Goal: Information Seeking & Learning: Learn about a topic

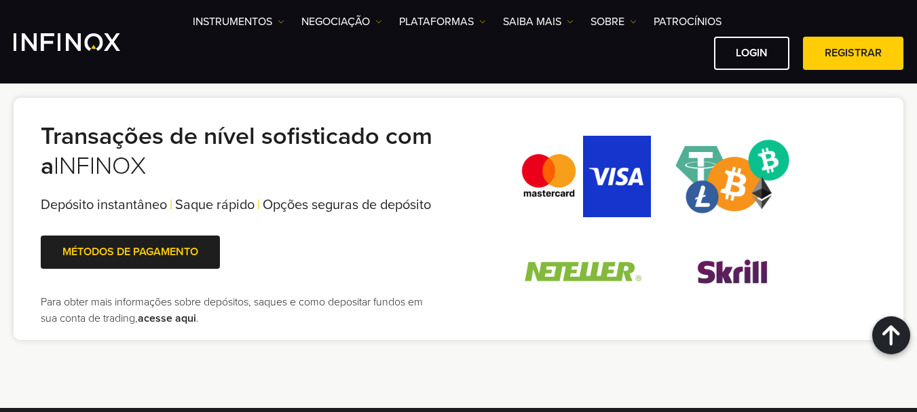
scroll to position [2934, 0]
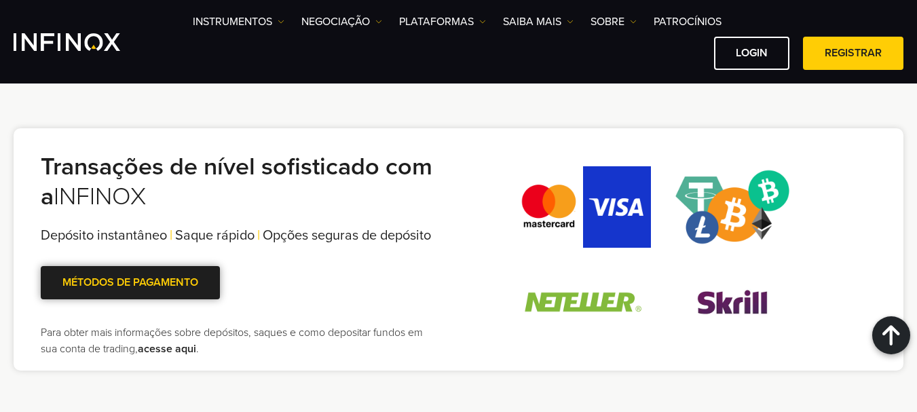
click at [134, 296] on link "MÉTODOS DE PAGAMENTO" at bounding box center [130, 282] width 179 height 33
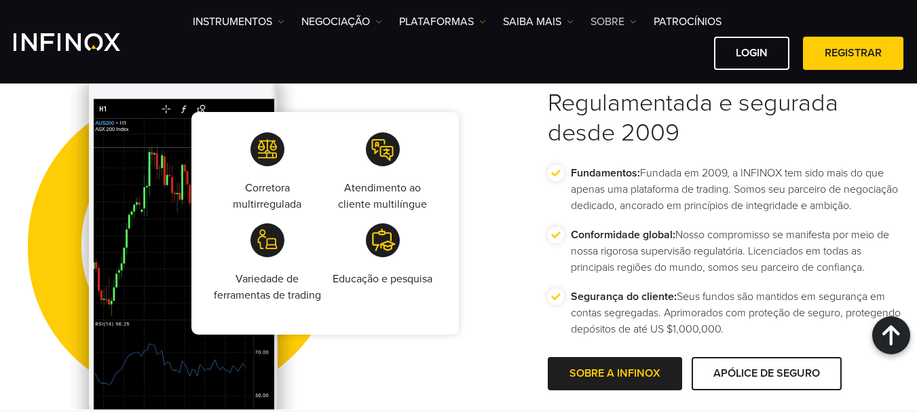
click at [610, 21] on link "SOBRE" at bounding box center [613, 22] width 46 height 16
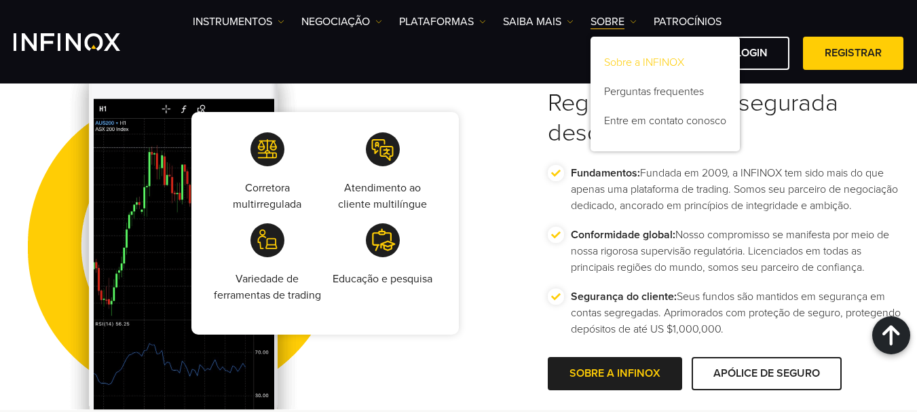
click at [635, 63] on link "Sobre a INFINOX" at bounding box center [664, 64] width 149 height 29
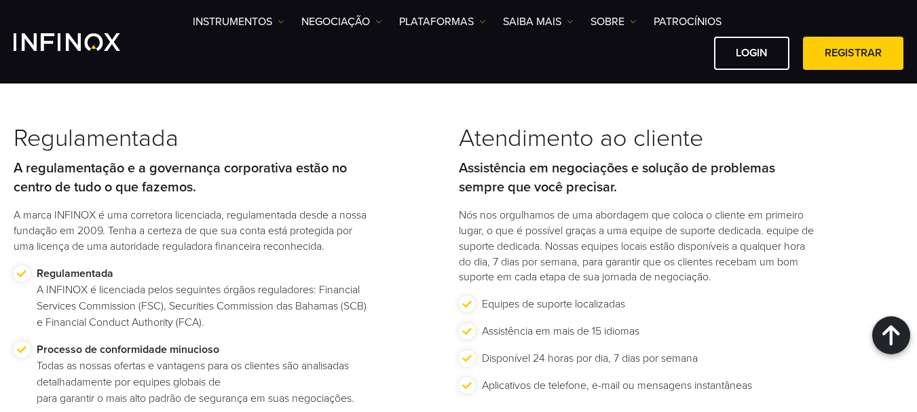
scroll to position [1609, 0]
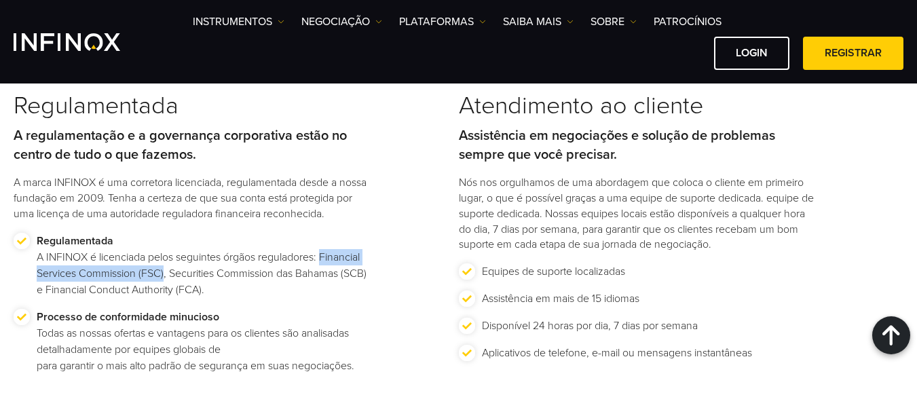
drag, startPoint x: 324, startPoint y: 254, endPoint x: 164, endPoint y: 272, distance: 161.8
click at [164, 272] on p "Regulamentada A INFINOX é licenciada pelos seguintes órgãos reguladores: Financ…" at bounding box center [203, 265] width 332 height 65
copy p "Financial Services Commission (FSC)"
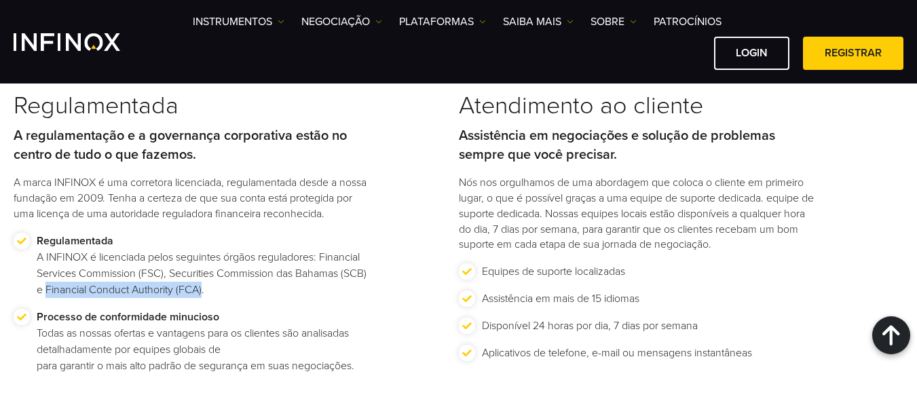
drag, startPoint x: 45, startPoint y: 290, endPoint x: 202, endPoint y: 290, distance: 156.7
click at [202, 290] on p "Regulamentada A INFINOX é licenciada pelos seguintes órgãos reguladores: Financ…" at bounding box center [203, 265] width 332 height 65
copy p "Financial Conduct Authority (FCA)"
click at [157, 255] on p "Regulamentada A INFINOX é licenciada pelos seguintes órgãos reguladores: Financ…" at bounding box center [203, 265] width 332 height 65
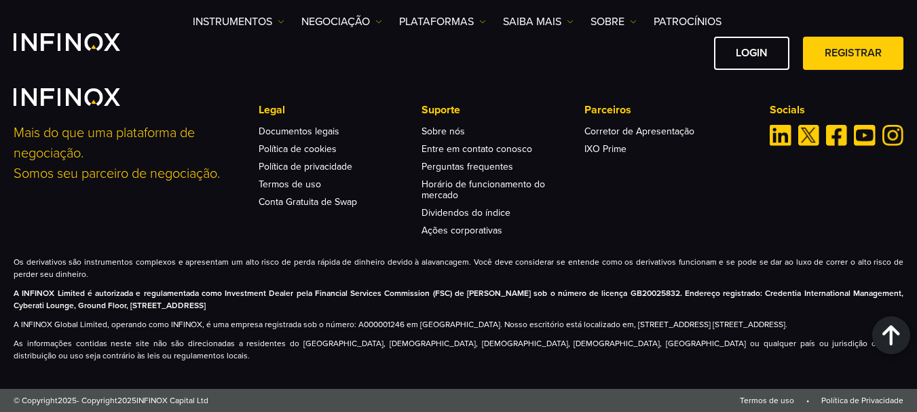
scroll to position [5795, 0]
click at [630, 21] on img at bounding box center [633, 21] width 7 height 7
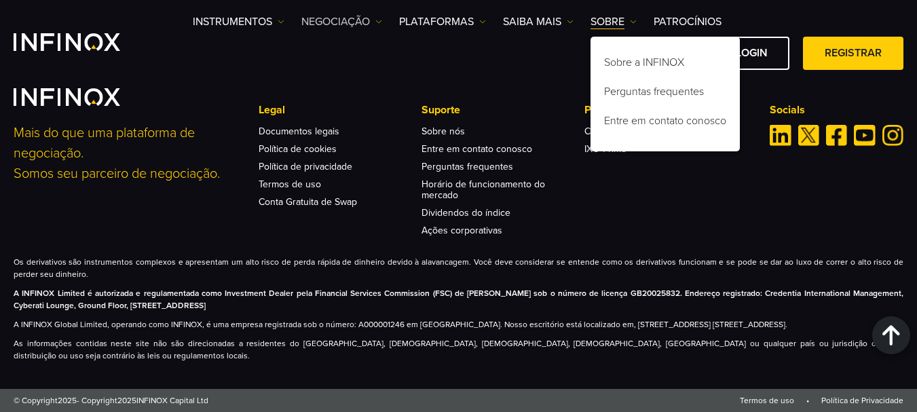
click at [381, 18] on img at bounding box center [378, 21] width 7 height 7
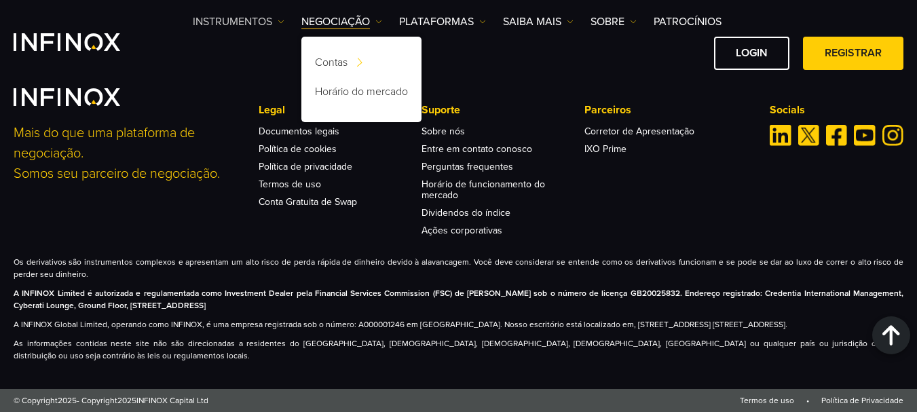
click at [277, 21] on link "Instrumentos" at bounding box center [239, 22] width 92 height 16
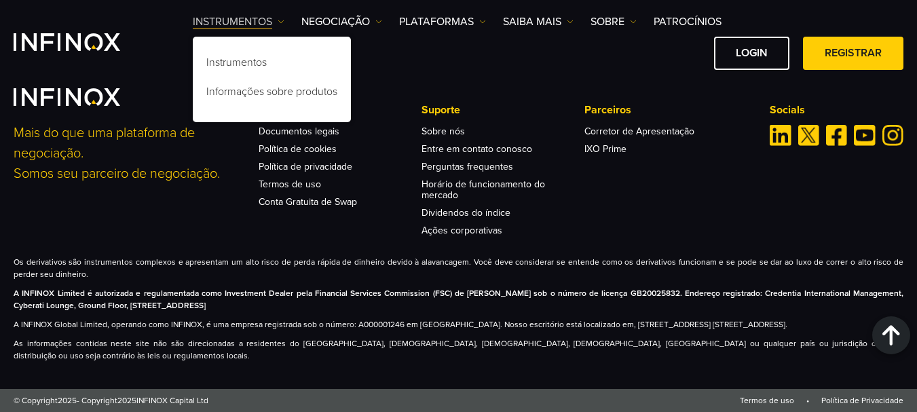
scroll to position [0, 0]
click at [565, 19] on link "Saiba mais" at bounding box center [538, 22] width 71 height 16
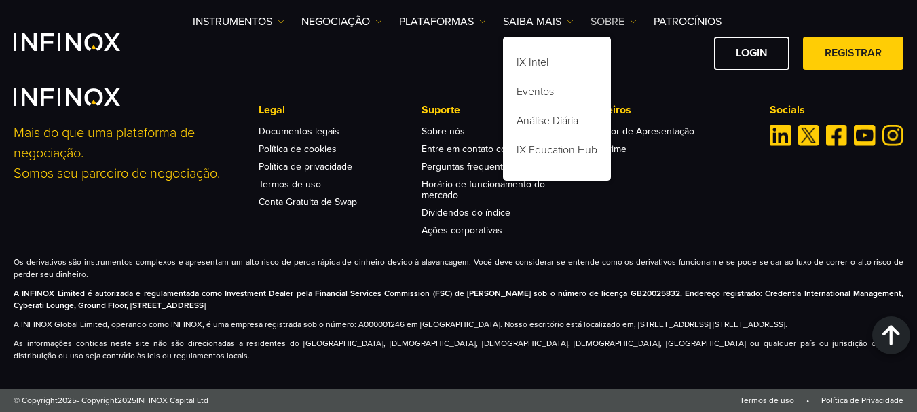
click at [627, 18] on link "SOBRE" at bounding box center [613, 22] width 46 height 16
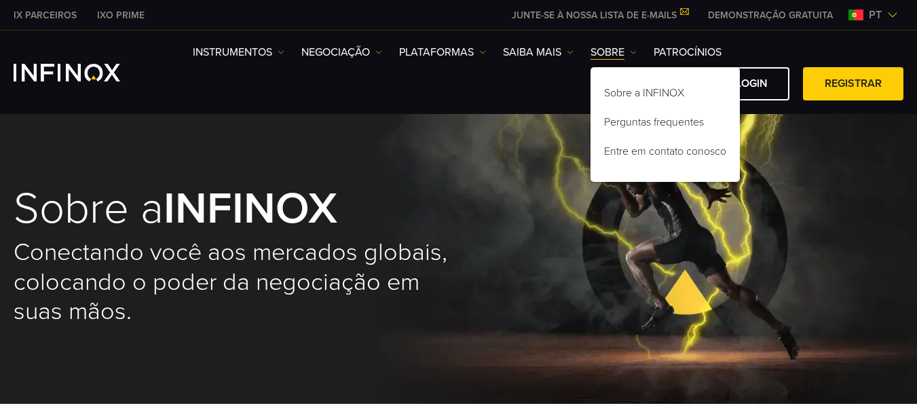
click at [798, 159] on div "Sobre a INFINOX Conectando você aos mercados globais, colocando o poder da nego…" at bounding box center [458, 257] width 917 height 294
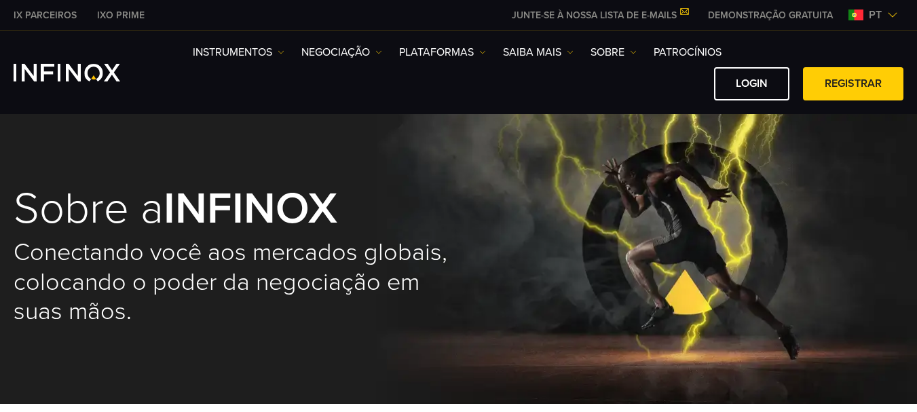
click at [35, 13] on link "IX PARCEIROS" at bounding box center [44, 15] width 83 height 14
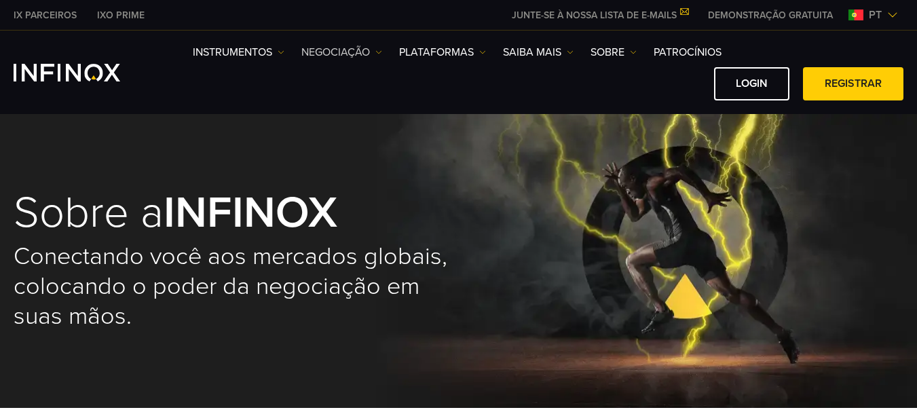
click at [381, 49] on img at bounding box center [378, 52] width 7 height 7
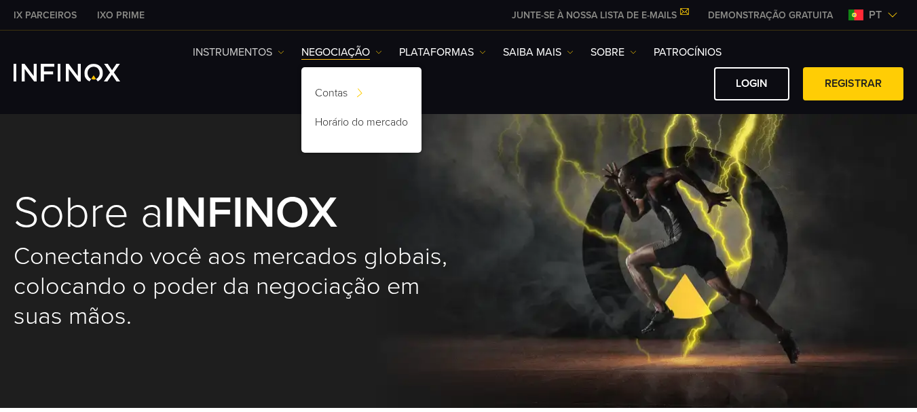
click at [280, 51] on img at bounding box center [280, 52] width 7 height 7
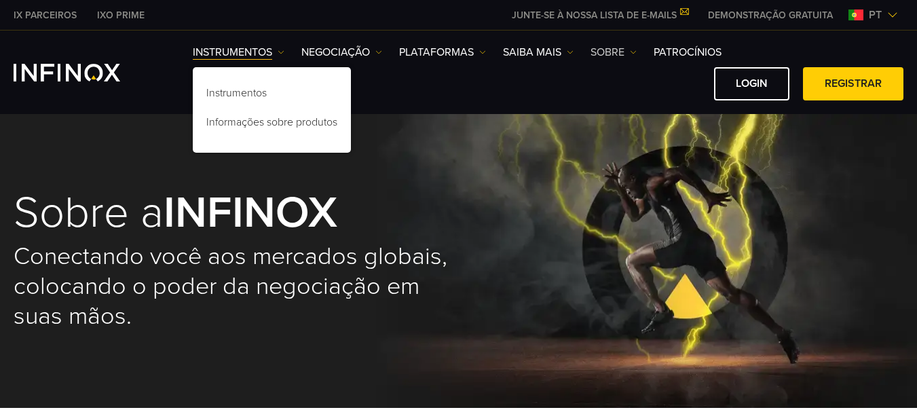
click at [606, 50] on link "SOBRE" at bounding box center [613, 52] width 46 height 16
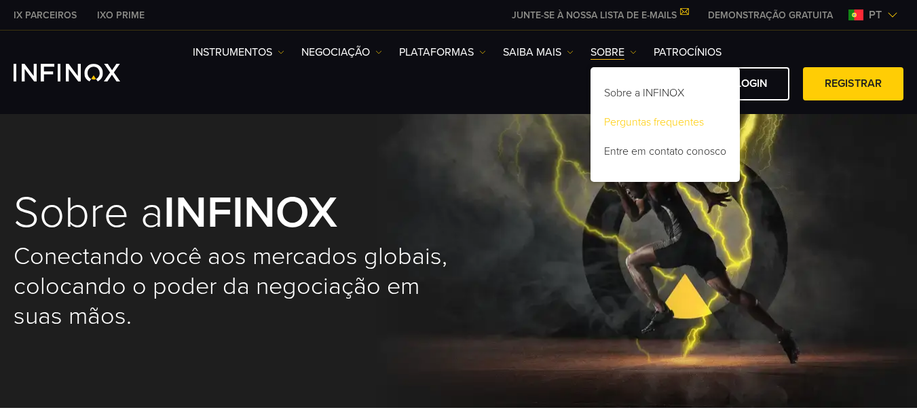
click at [640, 123] on link "Perguntas frequentes" at bounding box center [664, 124] width 149 height 29
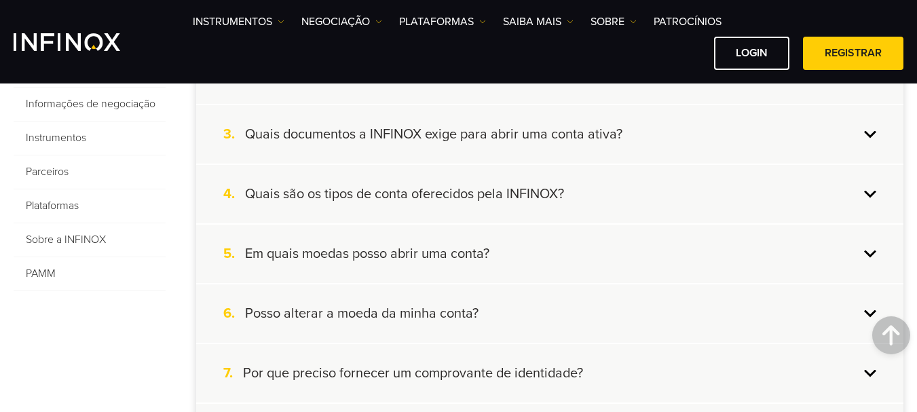
scroll to position [443, 0]
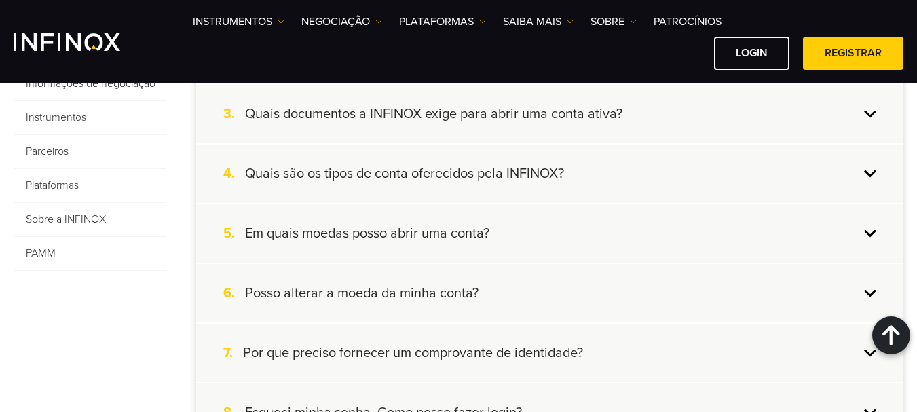
click at [875, 234] on div "5. Em quais moedas posso abrir uma conta?" at bounding box center [549, 233] width 707 height 58
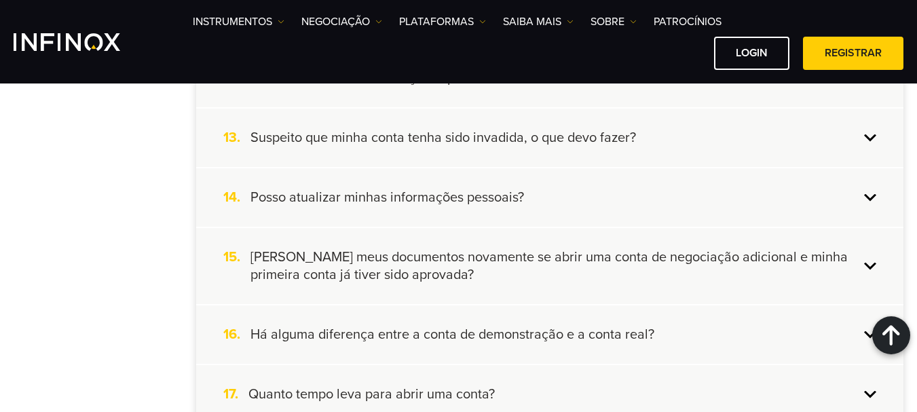
scroll to position [1093, 0]
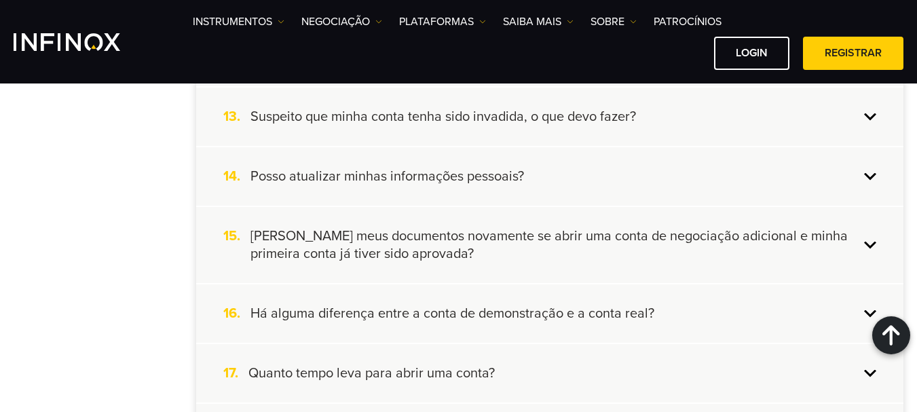
click at [872, 116] on div "13. Suspeito que minha conta tenha sido invadida, o que devo fazer?" at bounding box center [549, 117] width 707 height 58
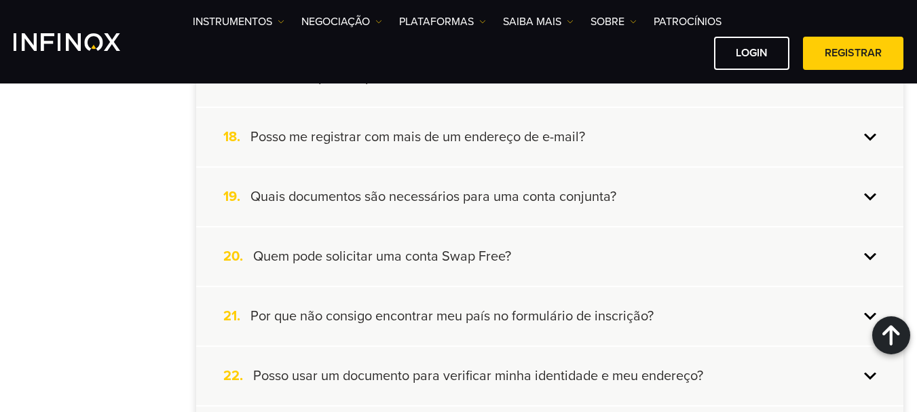
scroll to position [1410, 0]
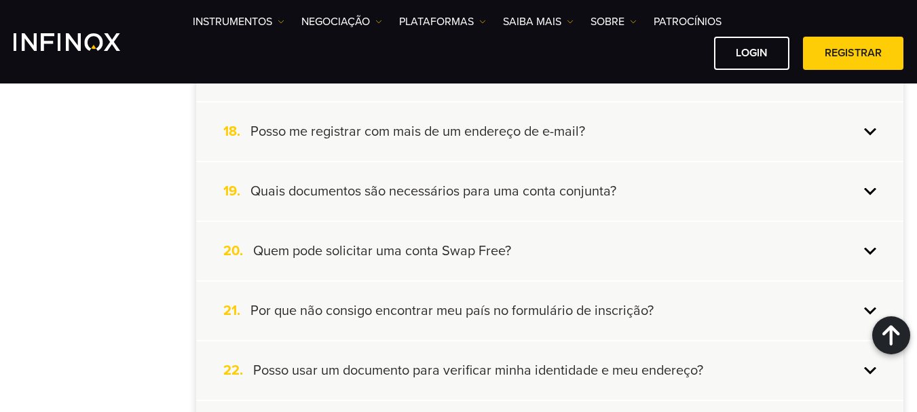
click at [868, 135] on div "18. Posso me registrar com mais de um endereço de e-mail?" at bounding box center [549, 131] width 707 height 58
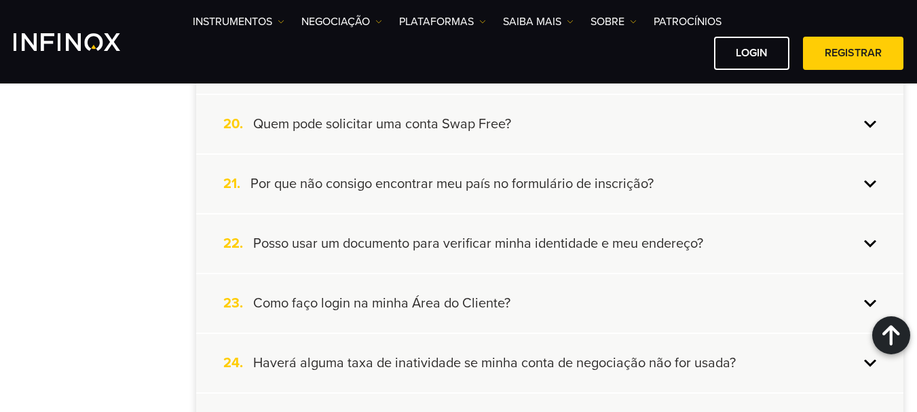
scroll to position [1531, 0]
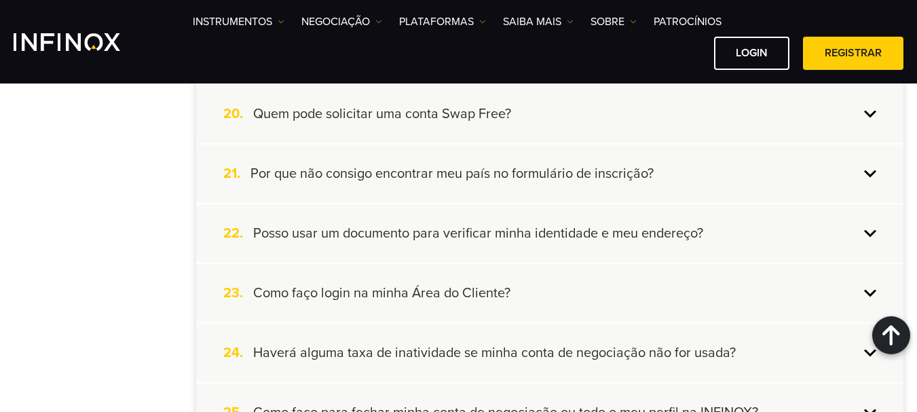
click at [873, 117] on div "20. Quem pode solicitar uma conta Swap Free?" at bounding box center [549, 114] width 707 height 58
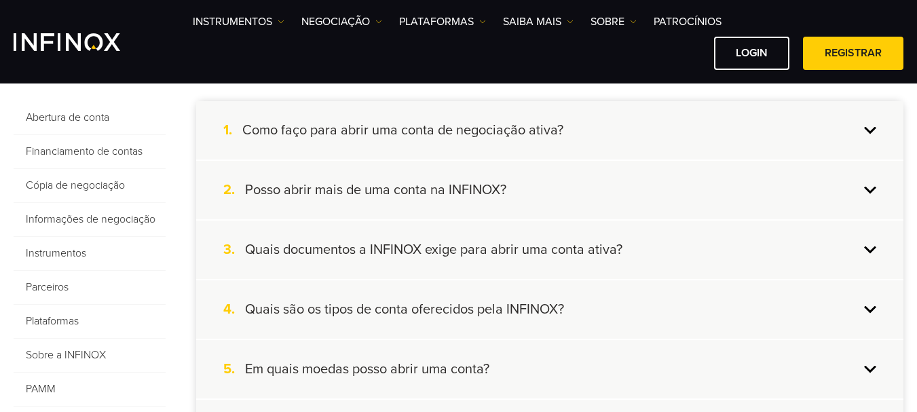
scroll to position [302, 0]
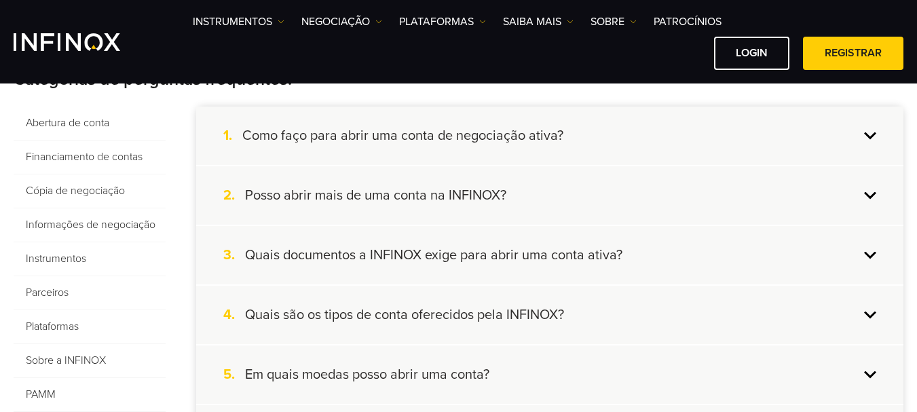
click at [873, 138] on div "1. Como faço para abrir uma conta de negociação ativa?" at bounding box center [549, 136] width 707 height 58
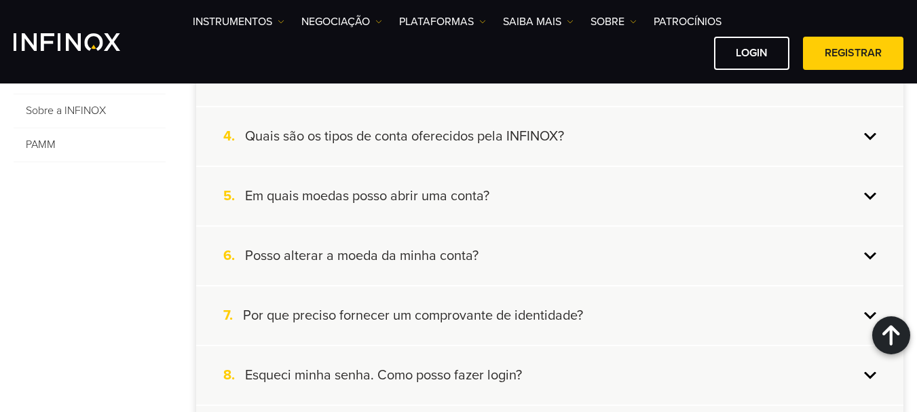
scroll to position [562, 0]
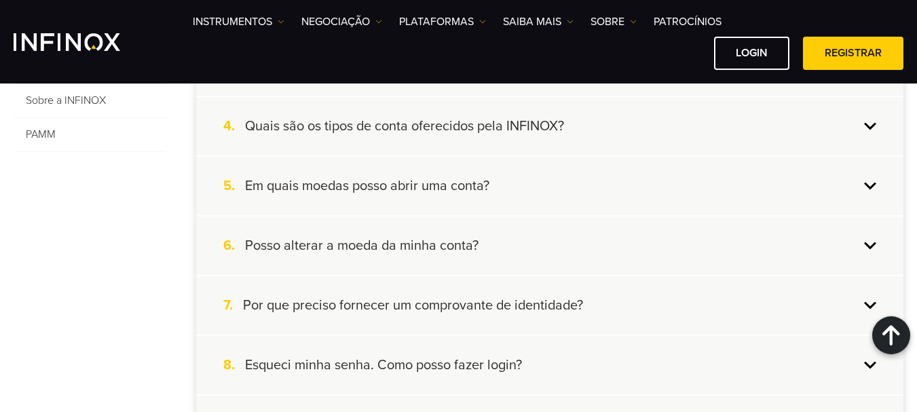
click at [873, 124] on div "4. Quais são os tipos de conta oferecidos pela INFINOX?" at bounding box center [549, 126] width 707 height 58
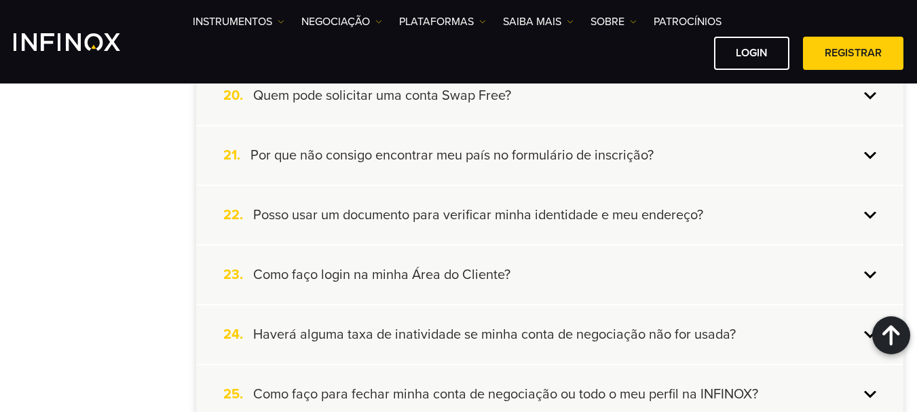
scroll to position [1555, 0]
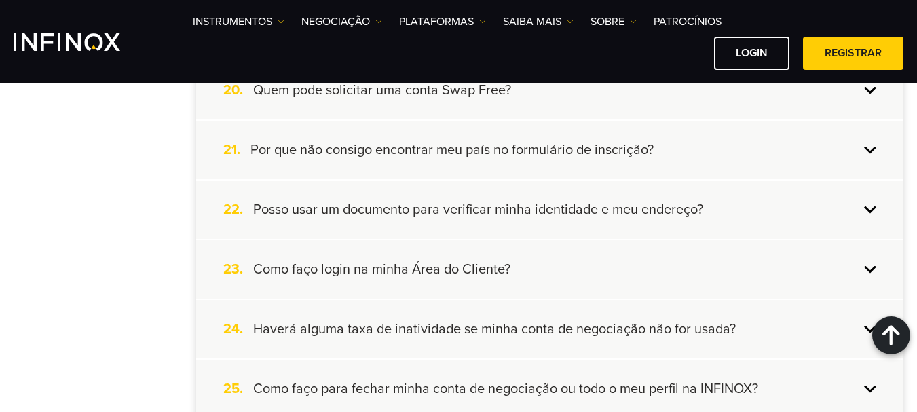
click at [860, 149] on div "21. Por que não consigo encontrar meu país no formulário de inscrição?" at bounding box center [549, 150] width 707 height 58
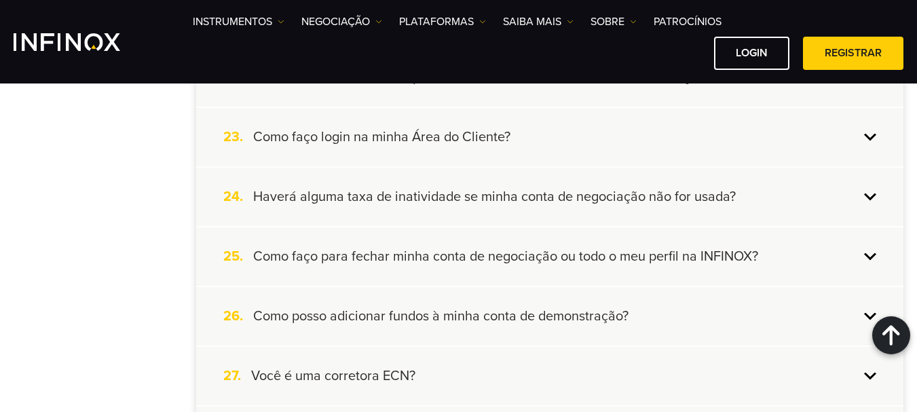
scroll to position [1744, 0]
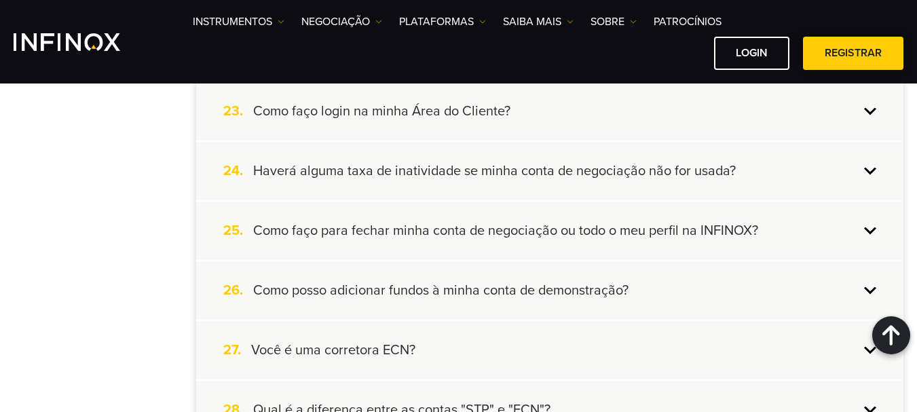
click at [864, 64] on link "Registrar" at bounding box center [853, 53] width 100 height 33
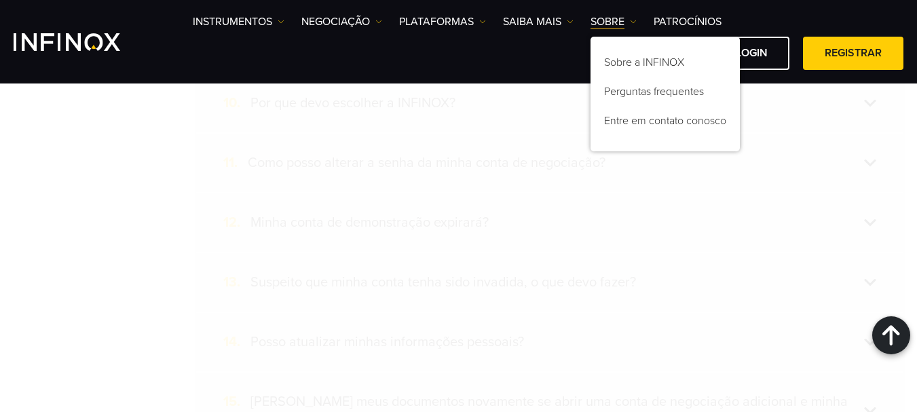
scroll to position [2484, 0]
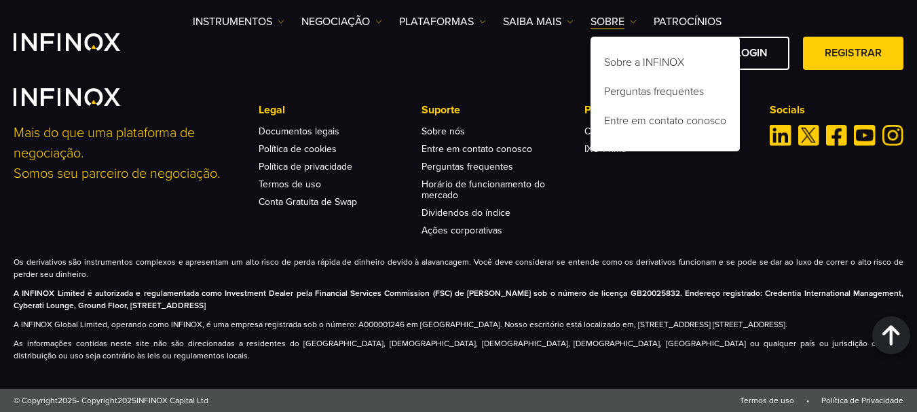
drag, startPoint x: 587, startPoint y: 322, endPoint x: 46, endPoint y: 337, distance: 540.9
click at [46, 330] on p "A INFINOX Global Limited, operando como INFINOX, é uma empresa registrada sob o…" at bounding box center [458, 324] width 889 height 12
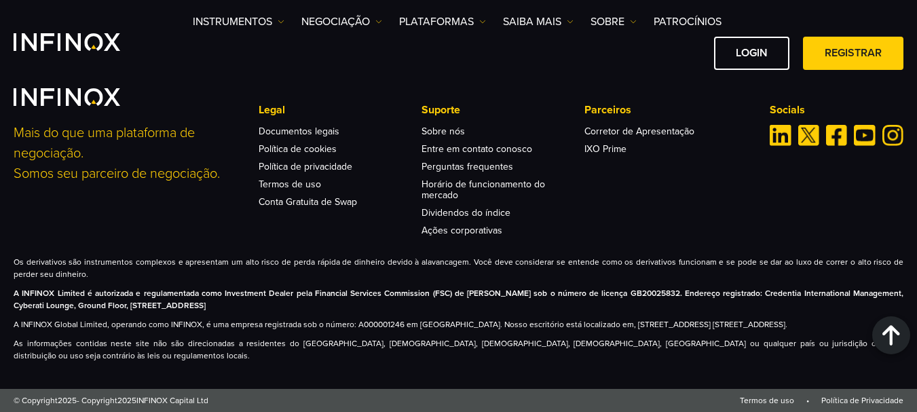
scroll to position [0, 0]
copy p "Cassius Webster Building, No. 9 ,Grace Complex, Caixa Postal 1330, The Valley, …"
click at [640, 130] on link "Corretor de Apresentação" at bounding box center [639, 132] width 110 height 12
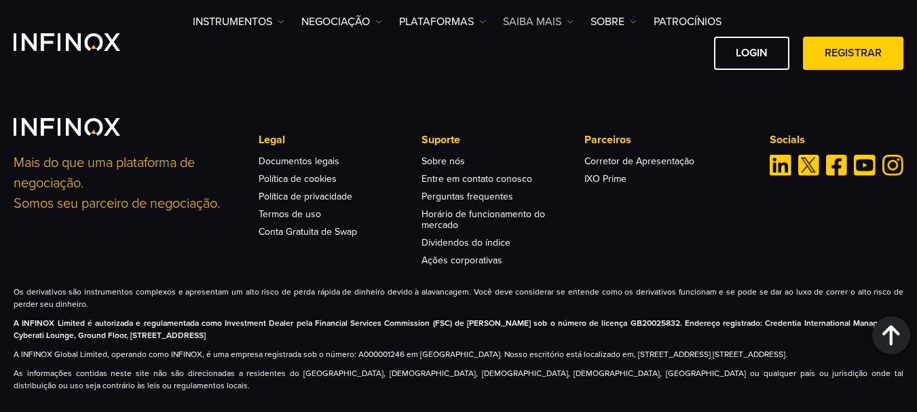
click at [570, 20] on img at bounding box center [570, 21] width 7 height 7
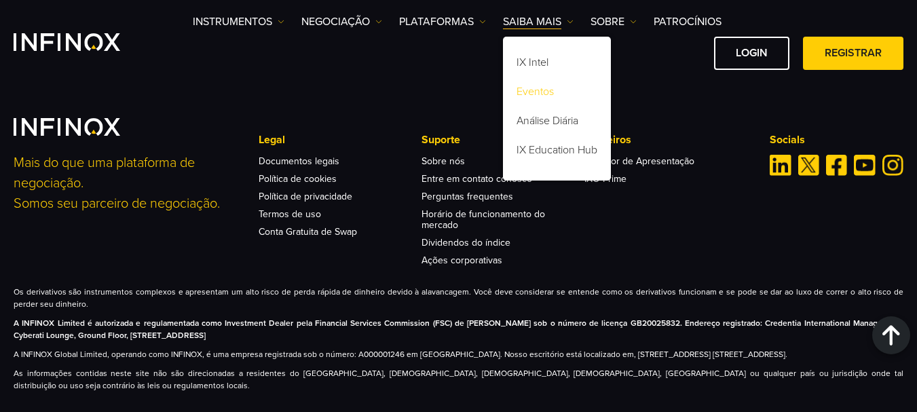
click at [523, 94] on link "Eventos" at bounding box center [557, 93] width 108 height 29
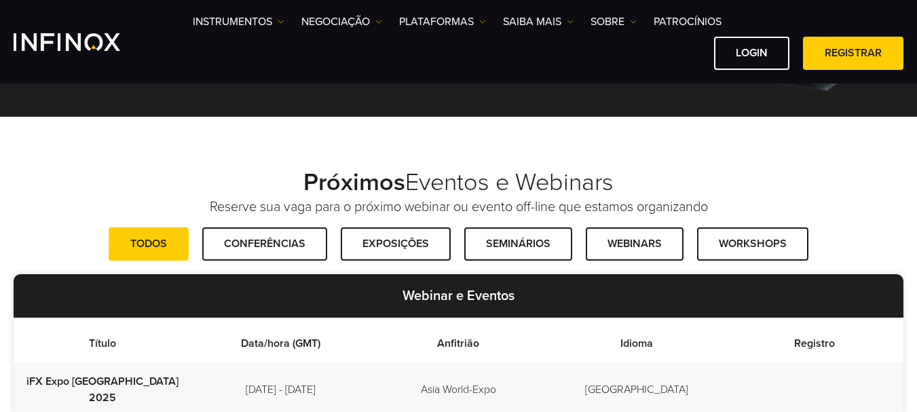
scroll to position [326, 0]
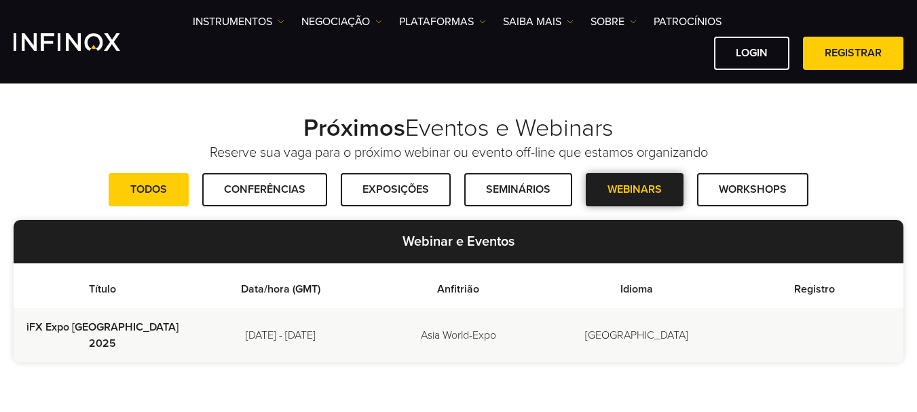
click at [641, 196] on link "Webinars" at bounding box center [635, 189] width 98 height 33
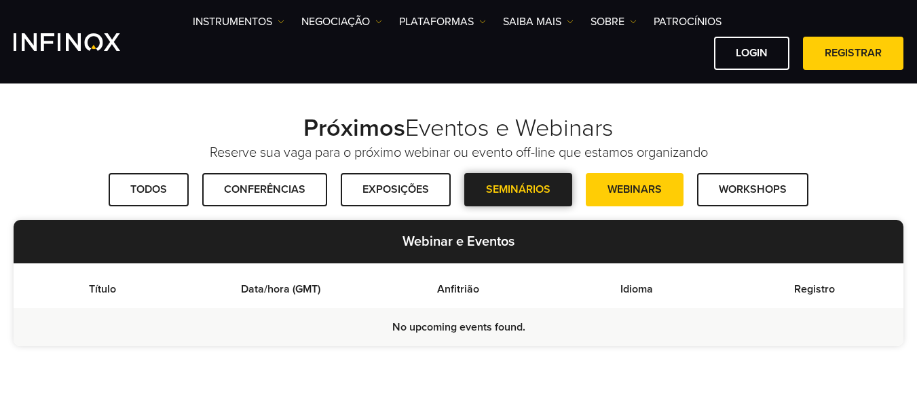
click at [514, 191] on link "Seminários" at bounding box center [518, 189] width 108 height 33
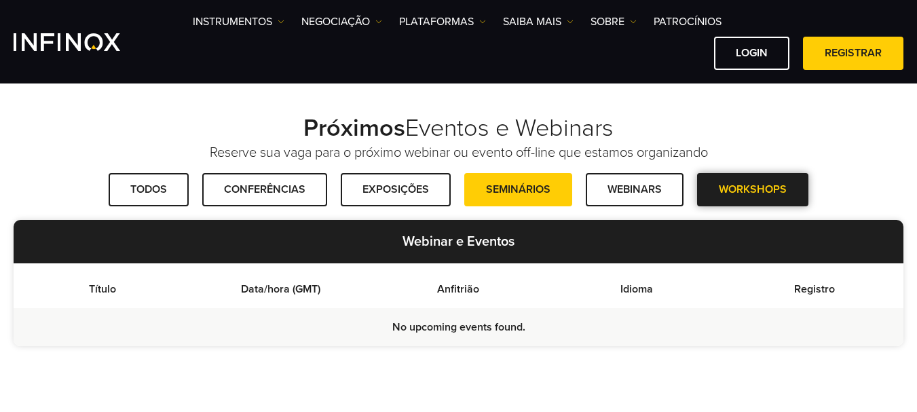
click at [757, 194] on link "Workshops" at bounding box center [752, 189] width 111 height 33
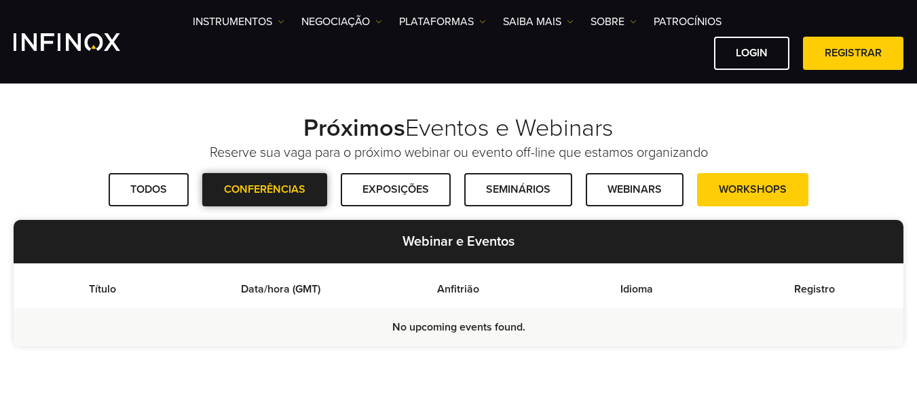
click at [248, 199] on link "Conferências" at bounding box center [264, 189] width 125 height 33
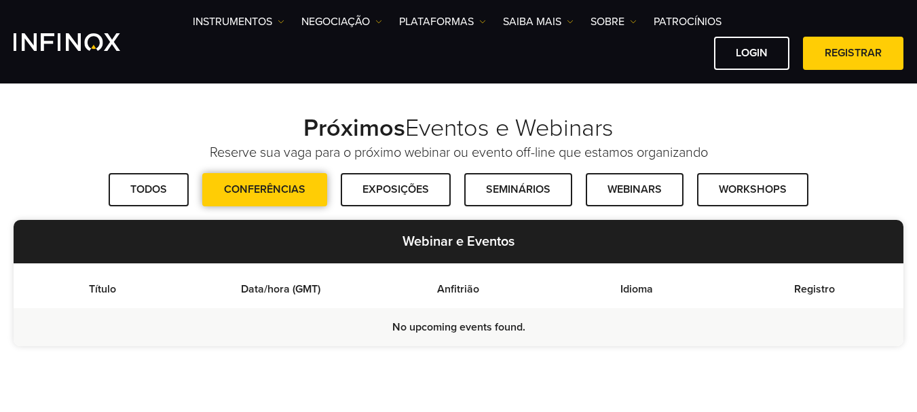
scroll to position [0, 0]
